Goal: Transaction & Acquisition: Purchase product/service

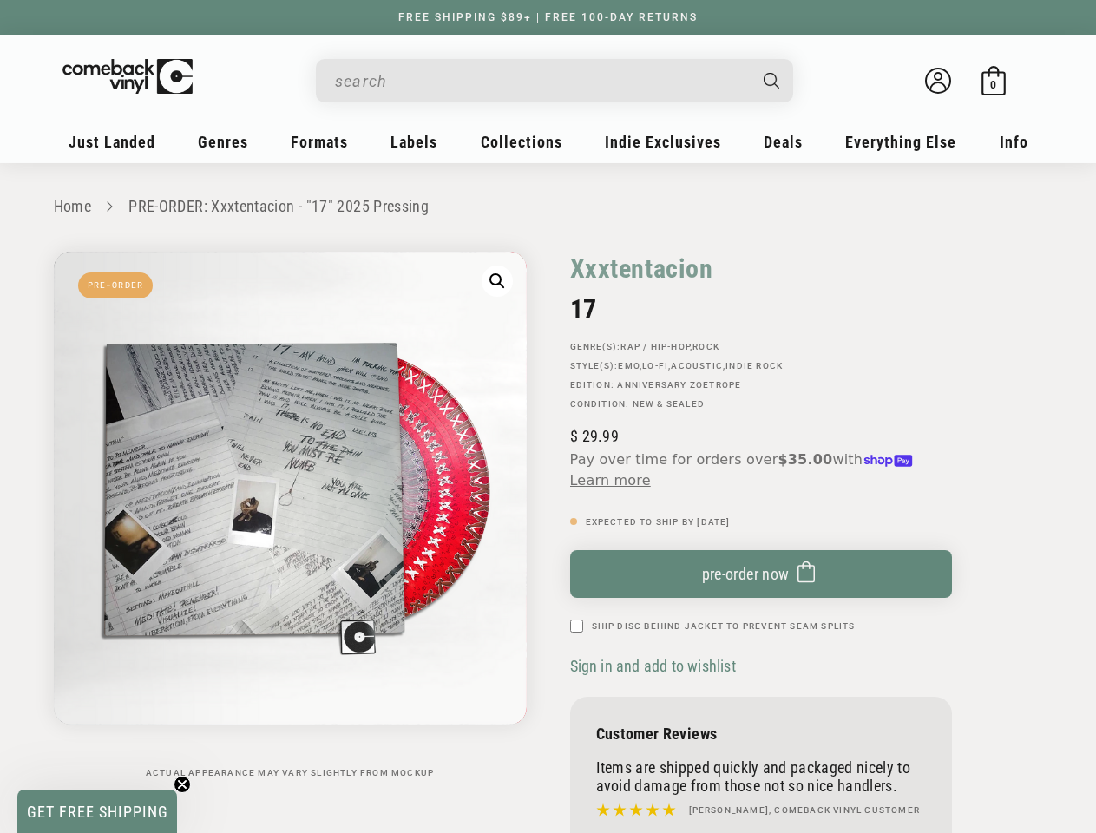
click at [548, 417] on div "Xxxtentacion 17 GENRE(S): Rap / Hip-Hop , Rock STYLE(S): Emo , Lo-Fi , Acoustic…" at bounding box center [795, 555] width 495 height 607
click at [541, 81] on input "When autocomplete results are available use up and down arrows to review and en…" at bounding box center [540, 81] width 411 height 36
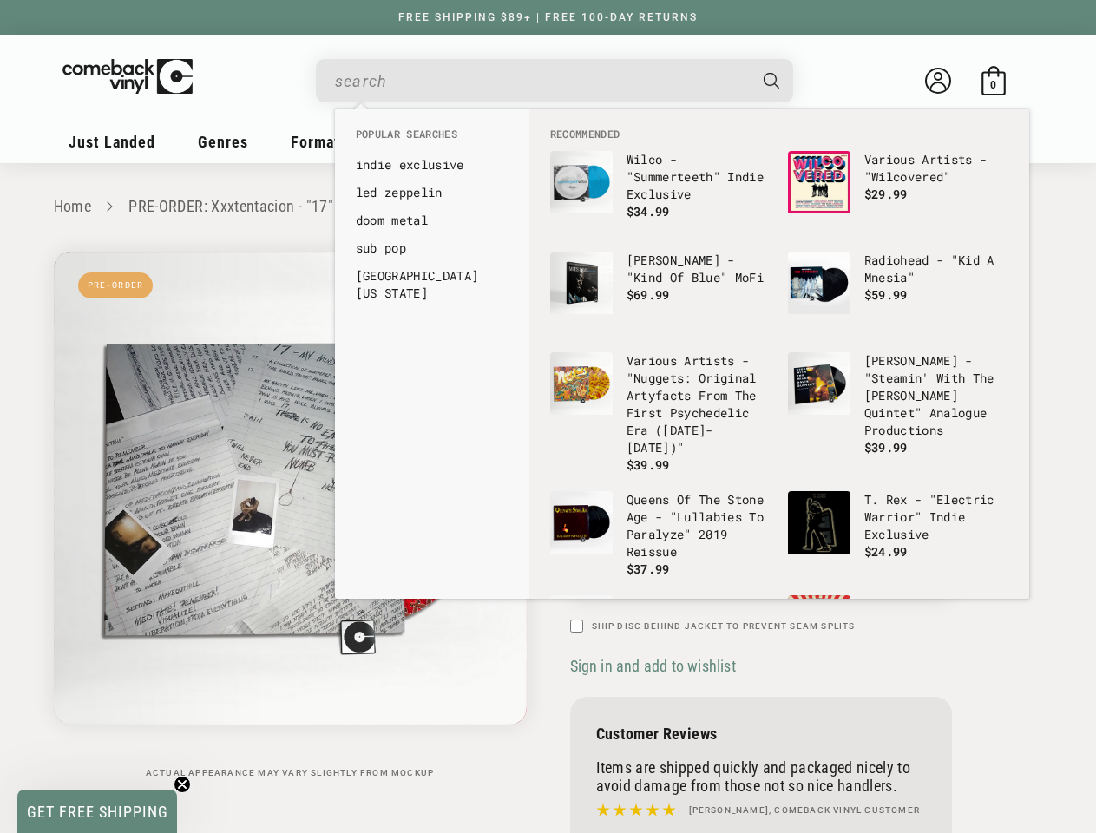
click at [497, 281] on link "[GEOGRAPHIC_DATA][US_STATE]" at bounding box center [432, 284] width 153 height 35
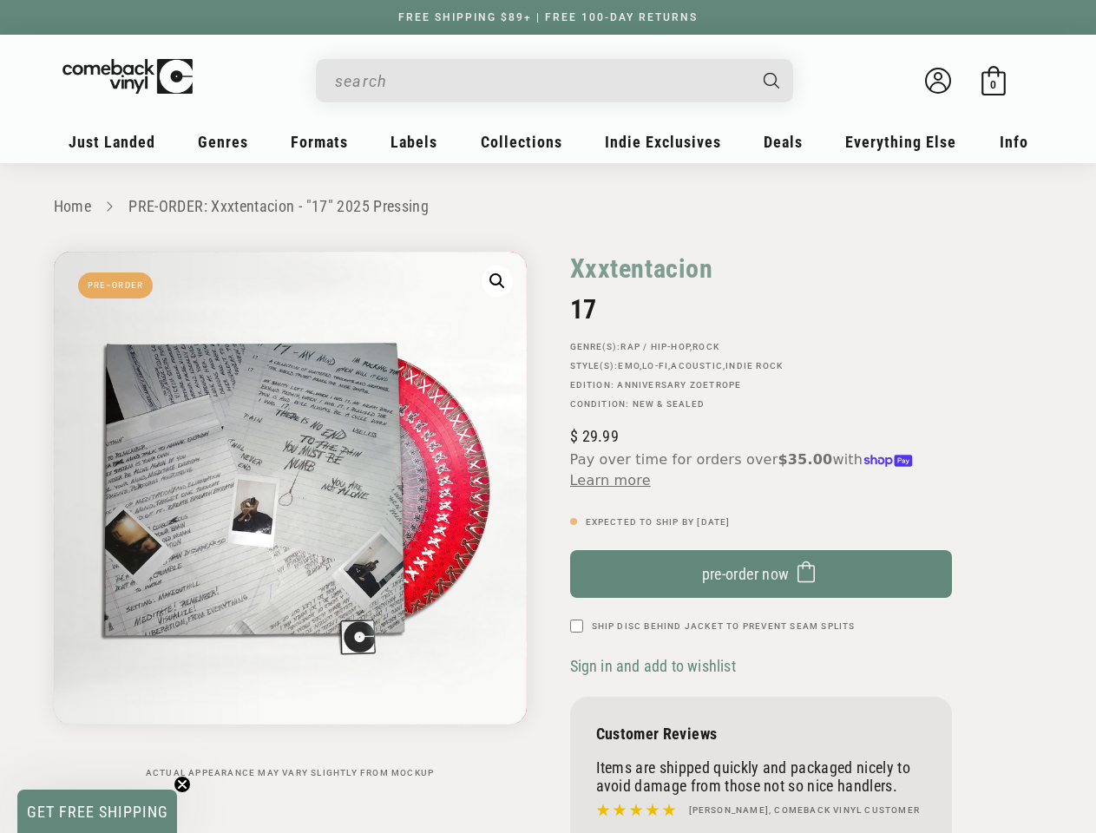
click at [761, 574] on span "pre-order now" at bounding box center [746, 574] width 88 height 18
click at [655, 666] on span "Sign in and add to wishlist" at bounding box center [653, 666] width 166 height 18
click at [97, 811] on span "GET FREE SHIPPING" at bounding box center [97, 812] width 141 height 18
click at [182, 824] on icon "Close teaser" at bounding box center [182, 827] width 7 height 7
